Goal: Transaction & Acquisition: Subscribe to service/newsletter

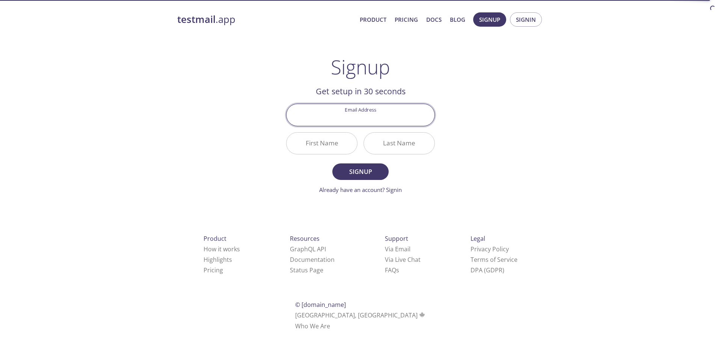
click at [366, 119] on input "Email Address" at bounding box center [360, 114] width 148 height 21
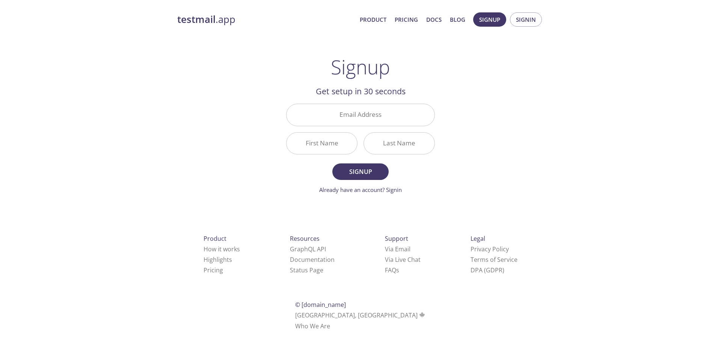
click at [508, 134] on div "testmail .app Product Pricing Docs Blog Signup Signin Signup Get setup in 30 se…" at bounding box center [360, 180] width 384 height 345
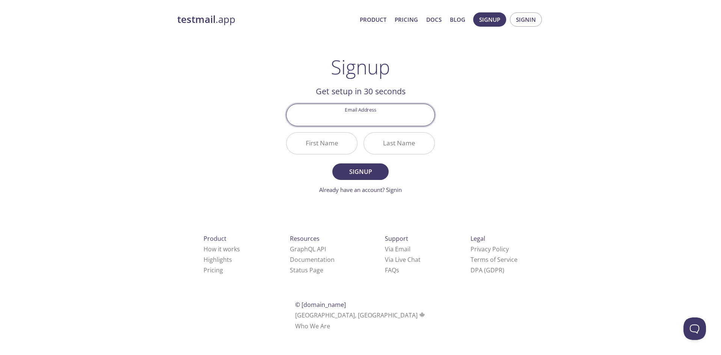
click at [375, 117] on input "Email Address" at bounding box center [360, 114] width 148 height 21
type input "engrbilalmehrban@gmail.com"
click at [341, 144] on input "First Name" at bounding box center [321, 143] width 71 height 21
type input "Bilal"
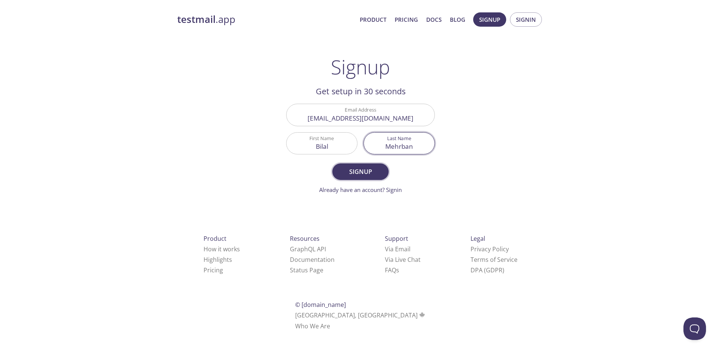
type input "Mehrban"
click at [351, 174] on span "Signup" at bounding box center [361, 171] width 40 height 11
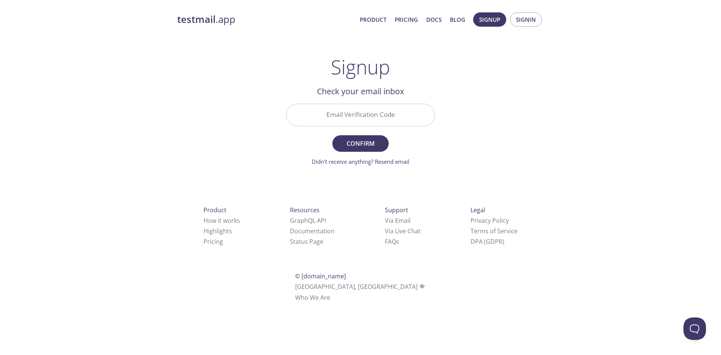
click at [386, 117] on input "Email Verification Code" at bounding box center [360, 114] width 148 height 21
paste input "F5ND3Z2"
type input "F5ND3Z2"
click at [352, 144] on span "Confirm" at bounding box center [361, 143] width 40 height 11
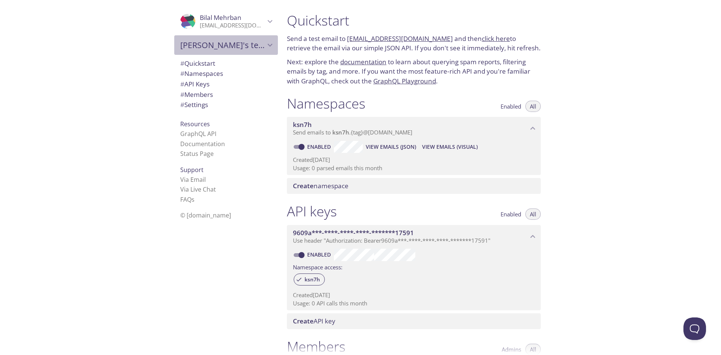
click at [265, 47] on icon "Bilal's team" at bounding box center [270, 45] width 10 height 10
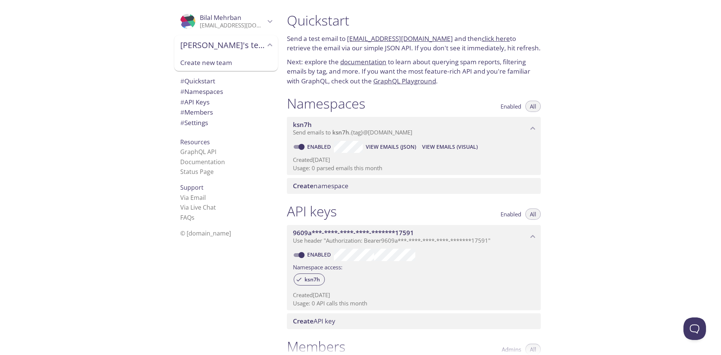
click at [265, 47] on icon "Bilal's team" at bounding box center [270, 45] width 10 height 10
